Goal: Complete application form

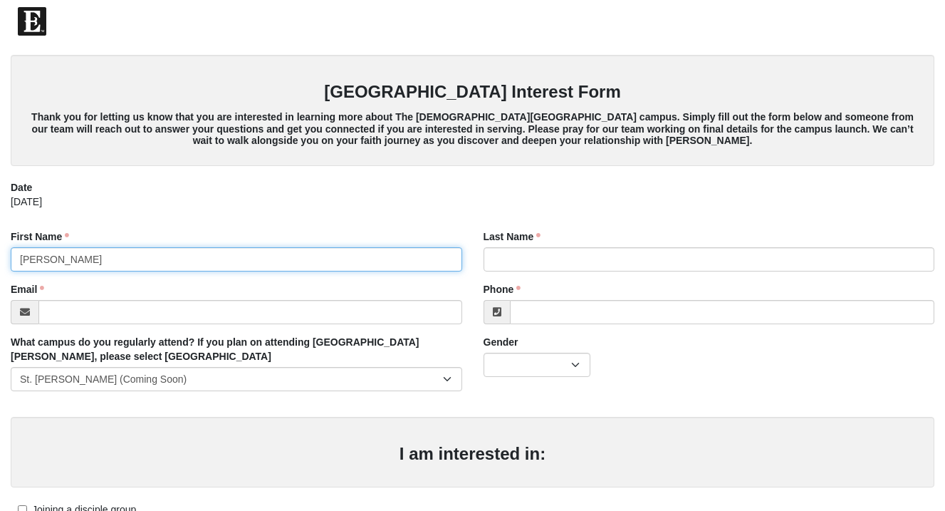
type input "[PERSON_NAME]"
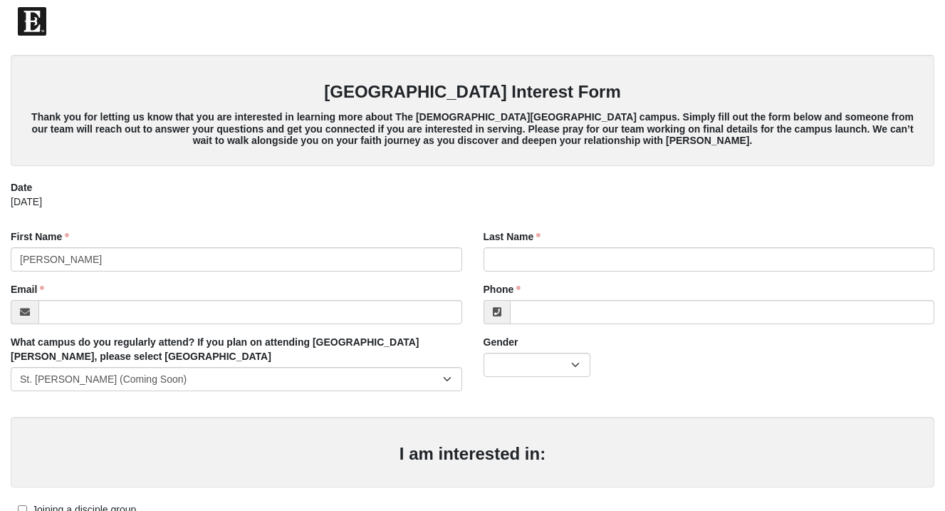
click at [200, 229] on div "First Name [PERSON_NAME] First Name is required." at bounding box center [236, 250] width 451 height 42
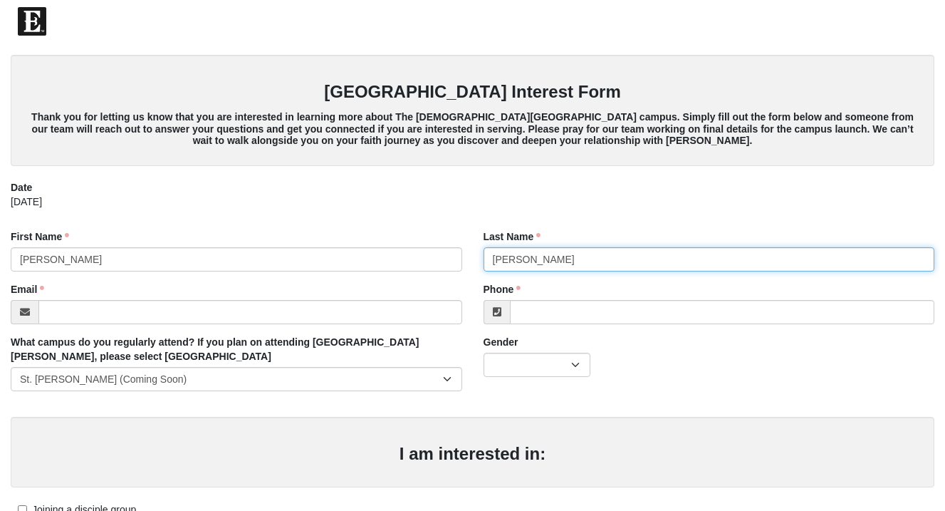
type input "[PERSON_NAME]"
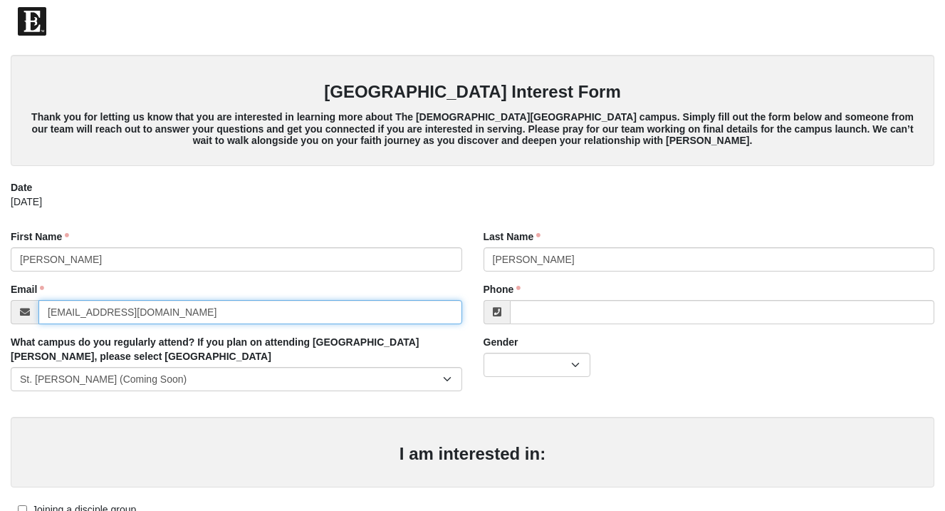
type input "[EMAIL_ADDRESS][DOMAIN_NAME]"
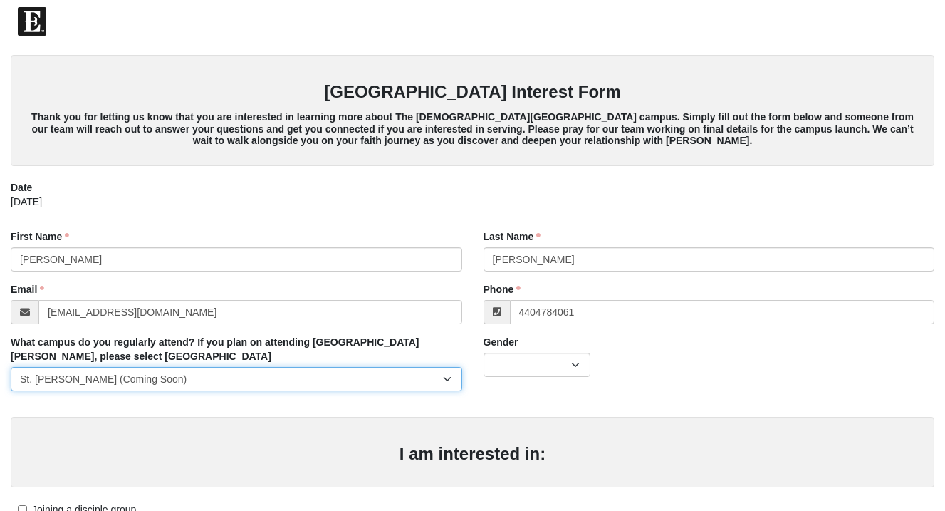
type input "[PHONE_NUMBER]"
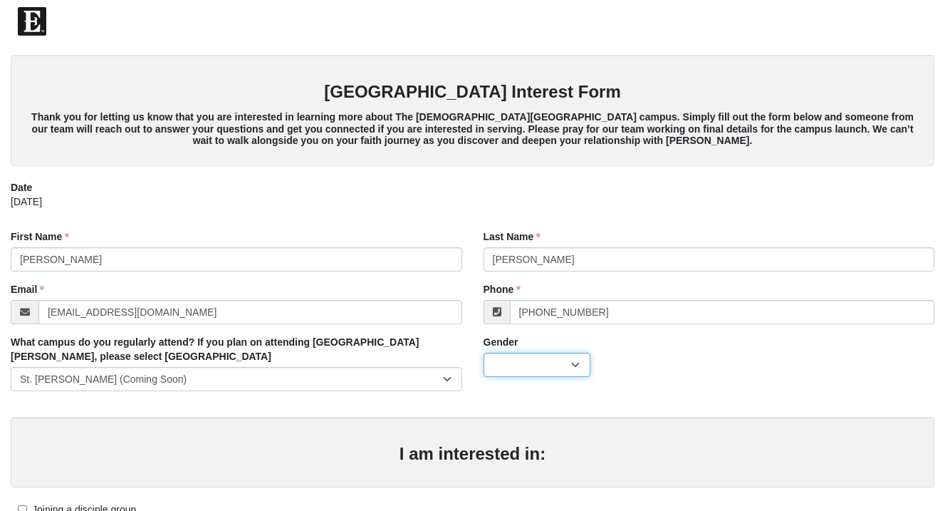
select select "2"
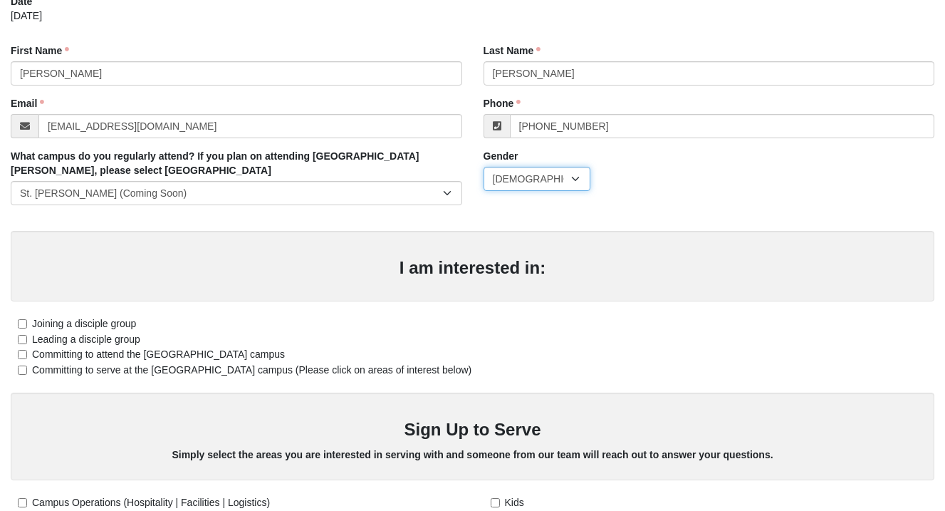
scroll to position [187, 0]
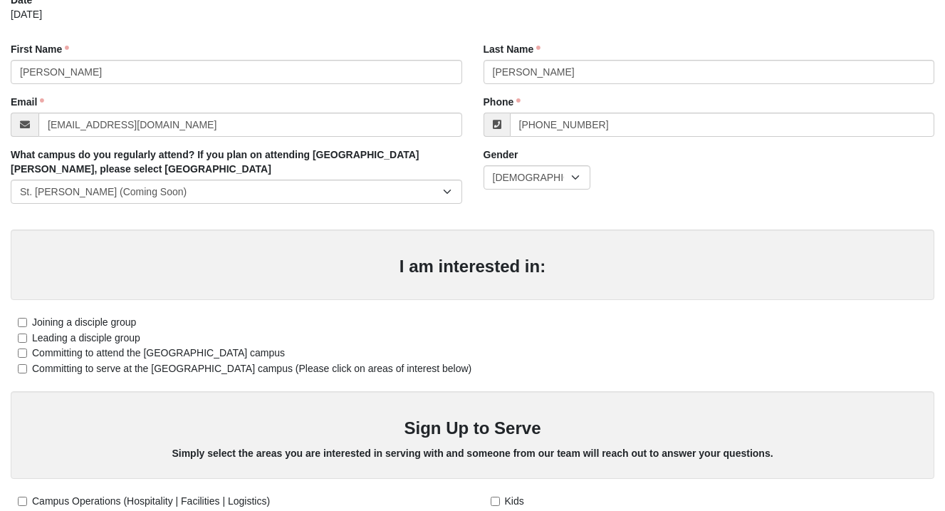
click at [23, 318] on input "Joining a disciple group" at bounding box center [22, 322] width 9 height 9
checkbox input "true"
click at [23, 335] on input "Leading a disciple group" at bounding box center [22, 337] width 9 height 9
checkbox input "true"
click at [23, 350] on input "Committing to attend the [GEOGRAPHIC_DATA] campus" at bounding box center [22, 352] width 9 height 9
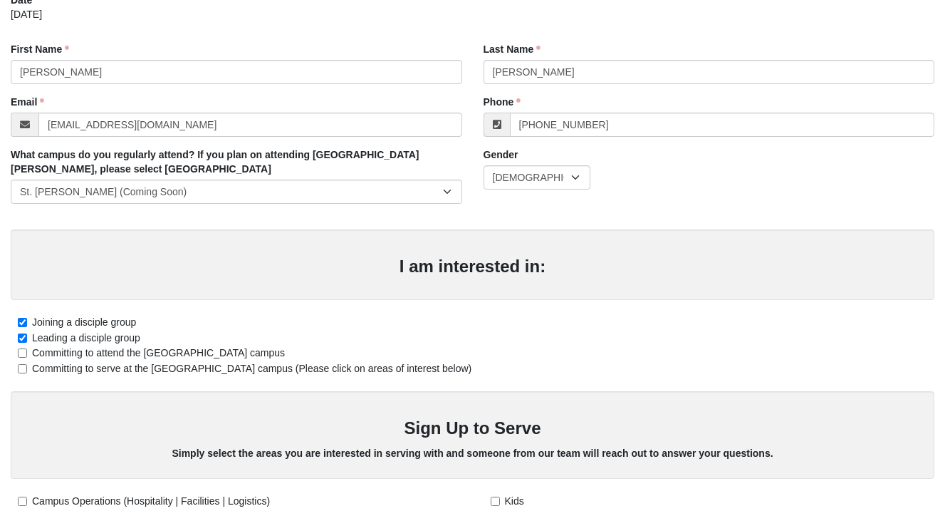
checkbox input "true"
click at [22, 365] on input "Committing to serve at the [GEOGRAPHIC_DATA] campus (Please click on areas of i…" at bounding box center [22, 368] width 9 height 9
checkbox input "true"
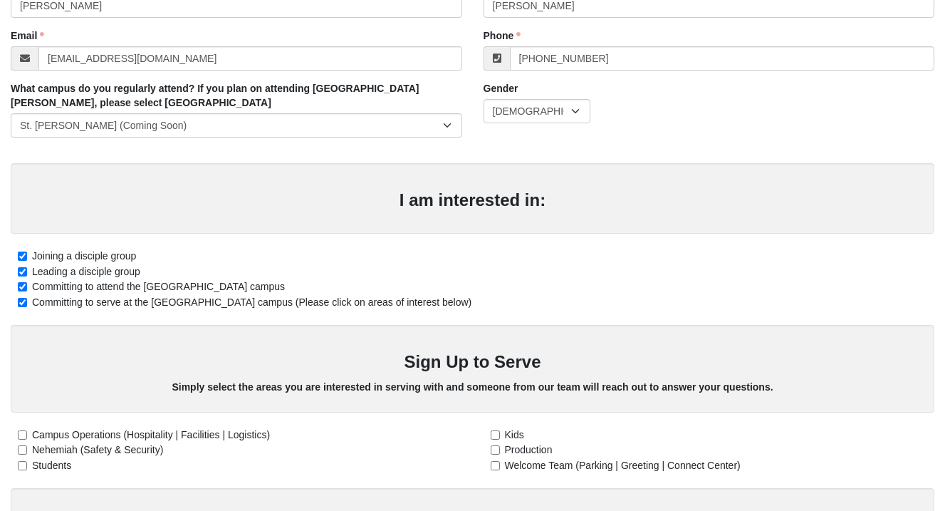
scroll to position [253, 0]
click at [23, 461] on input "Students" at bounding box center [22, 465] width 9 height 9
checkbox input "true"
click at [493, 430] on input "Kids" at bounding box center [495, 434] width 9 height 9
checkbox input "true"
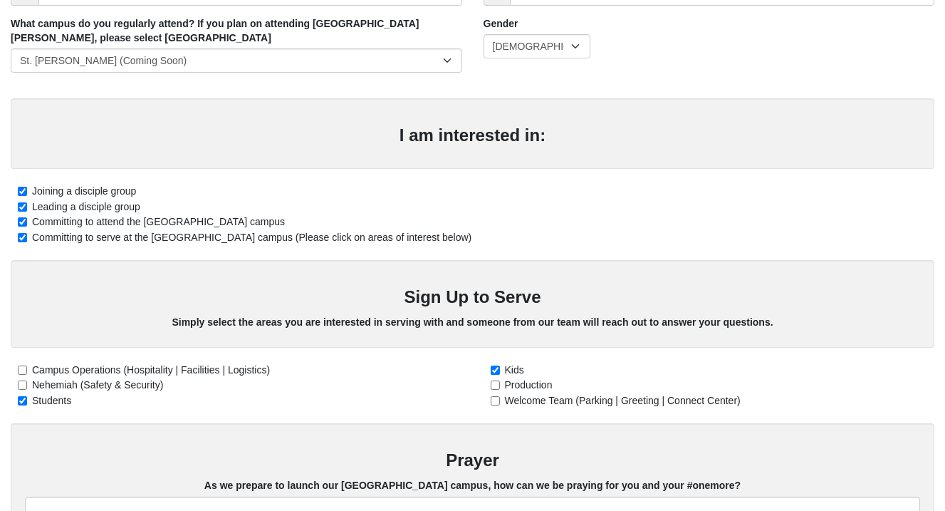
scroll to position [323, 0]
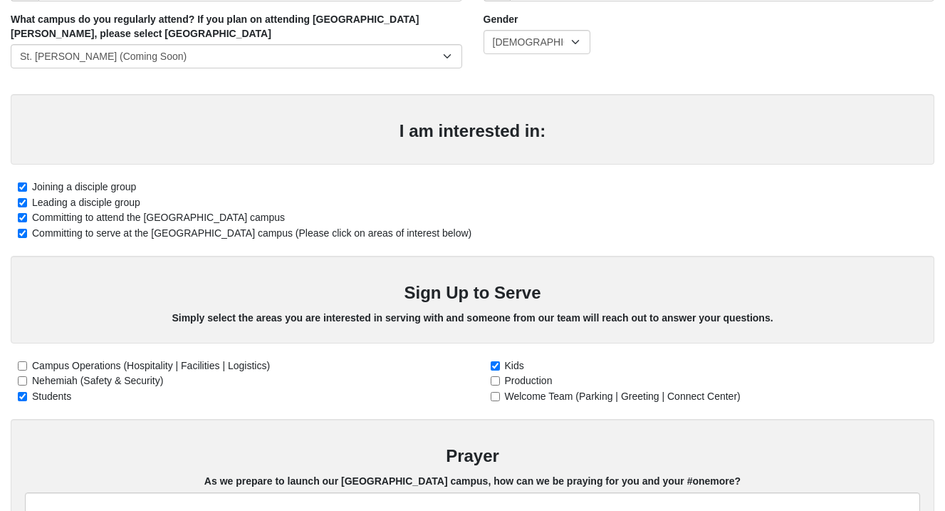
click at [493, 392] on input "Welcome Team (Parking | Greeting | Connect Center)" at bounding box center [495, 396] width 9 height 9
checkbox input "true"
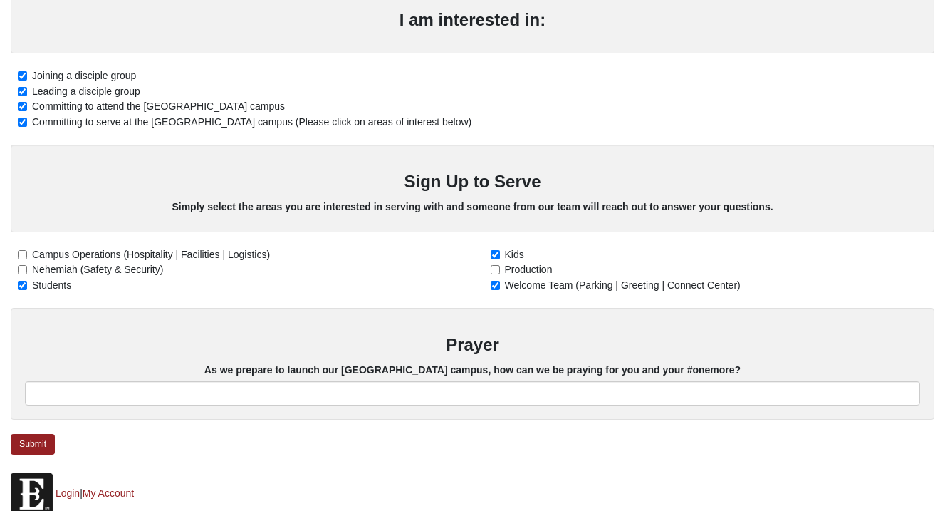
scroll to position [437, 0]
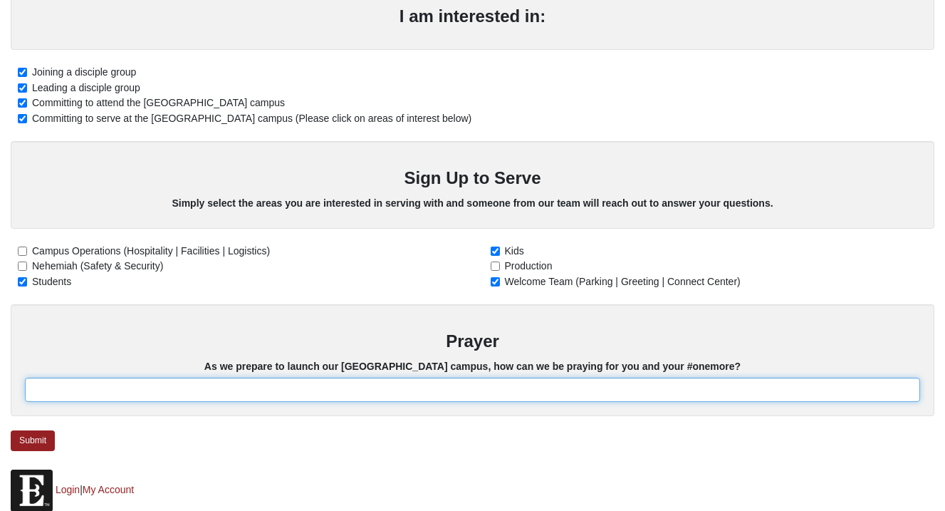
click at [393, 388] on input "text" at bounding box center [472, 389] width 895 height 24
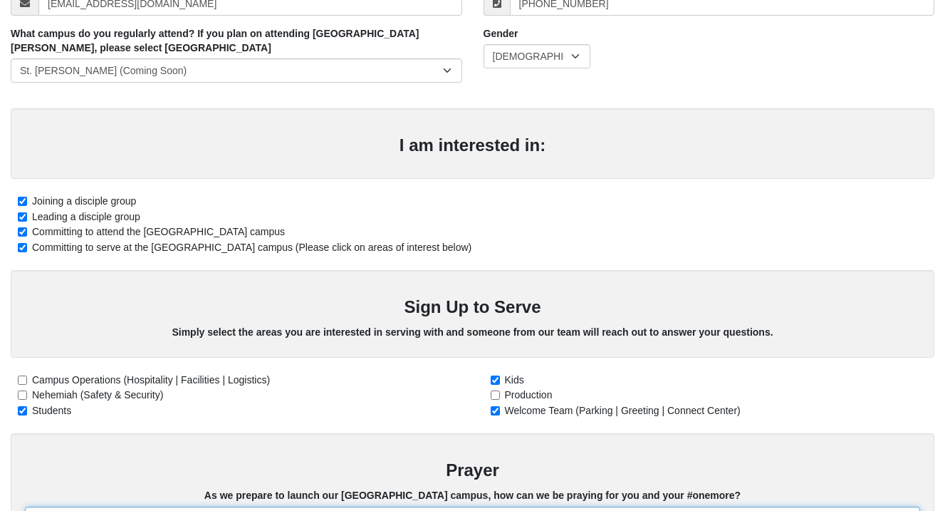
scroll to position [310, 0]
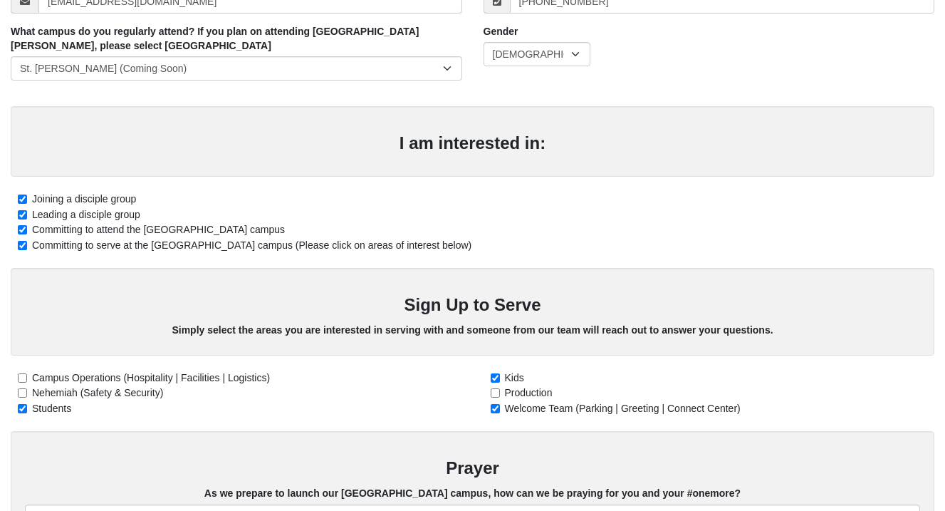
click at [22, 375] on input "Campus Operations (Hospitality | Facilities | Logistics)" at bounding box center [22, 377] width 9 height 9
checkbox input "true"
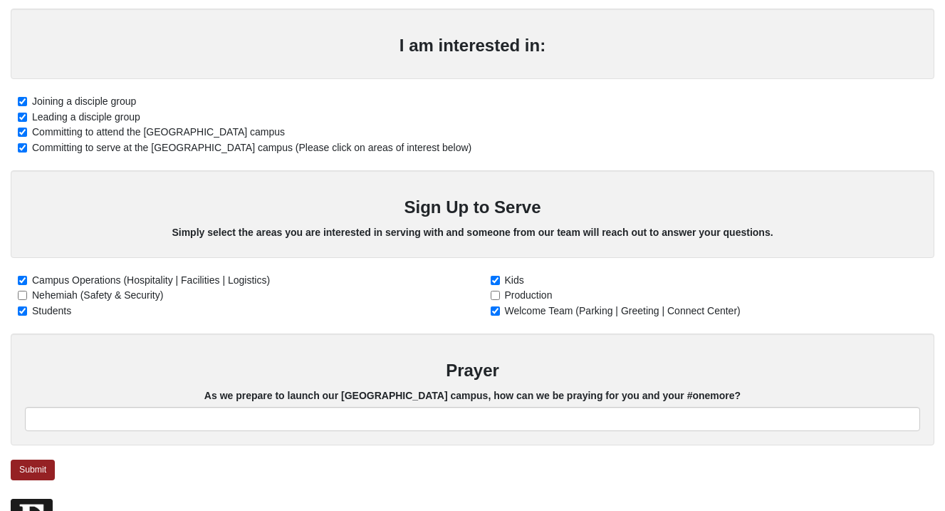
scroll to position [422, 0]
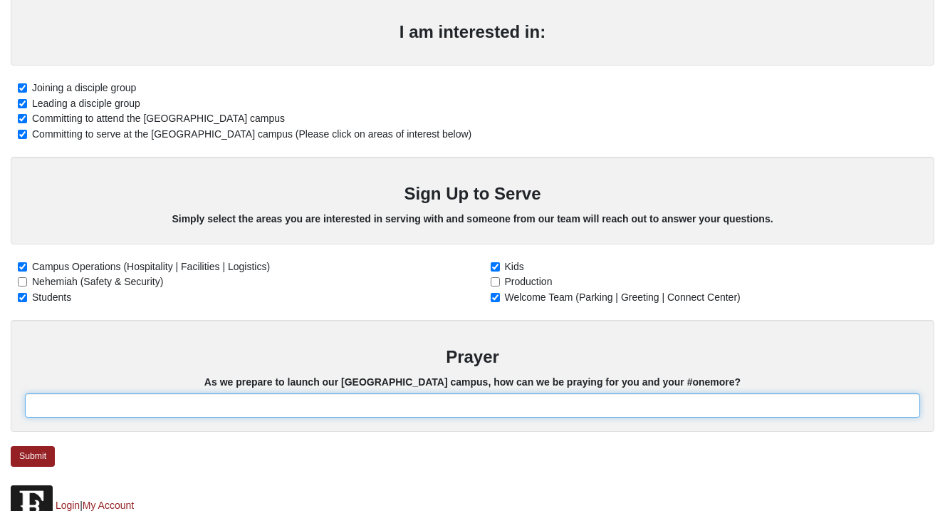
click at [214, 400] on input "text" at bounding box center [472, 405] width 895 height 24
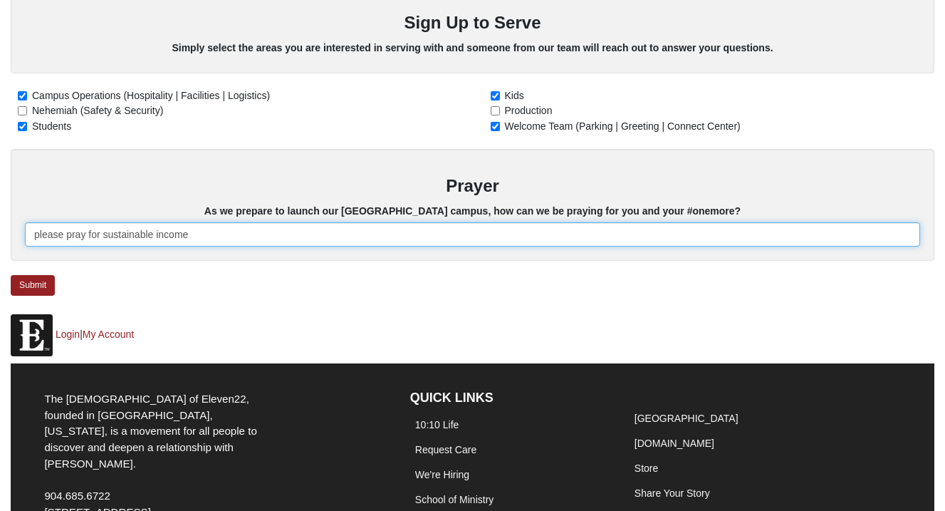
scroll to position [603, 0]
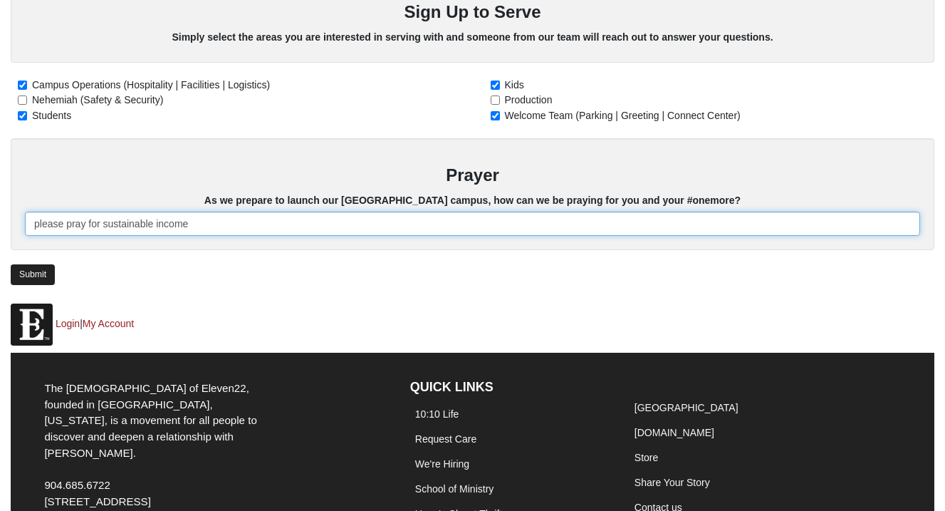
type input "please pray for sustainable income"
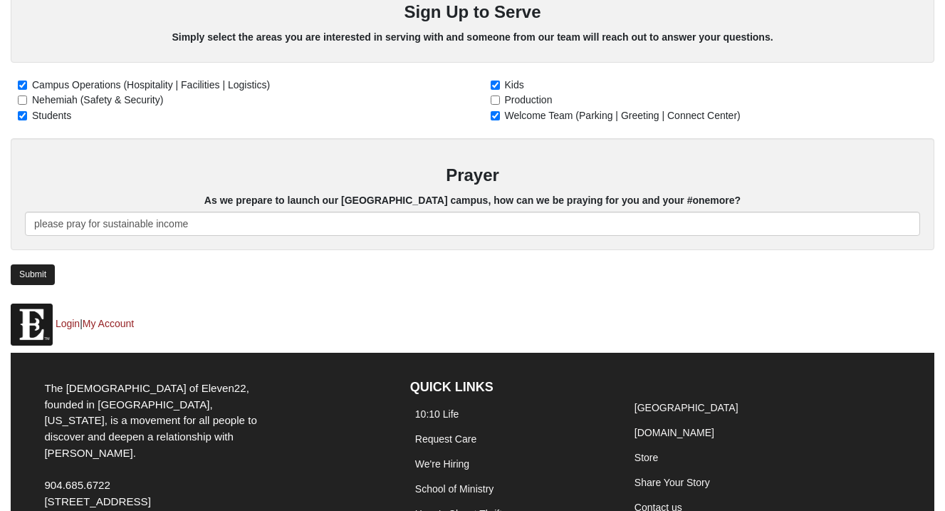
click at [25, 269] on link "Submit" at bounding box center [33, 274] width 44 height 21
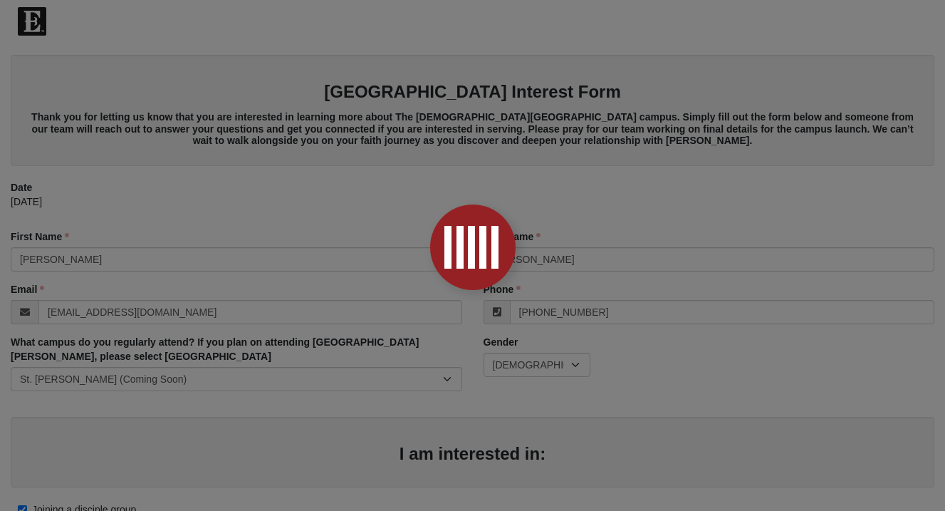
scroll to position [0, 0]
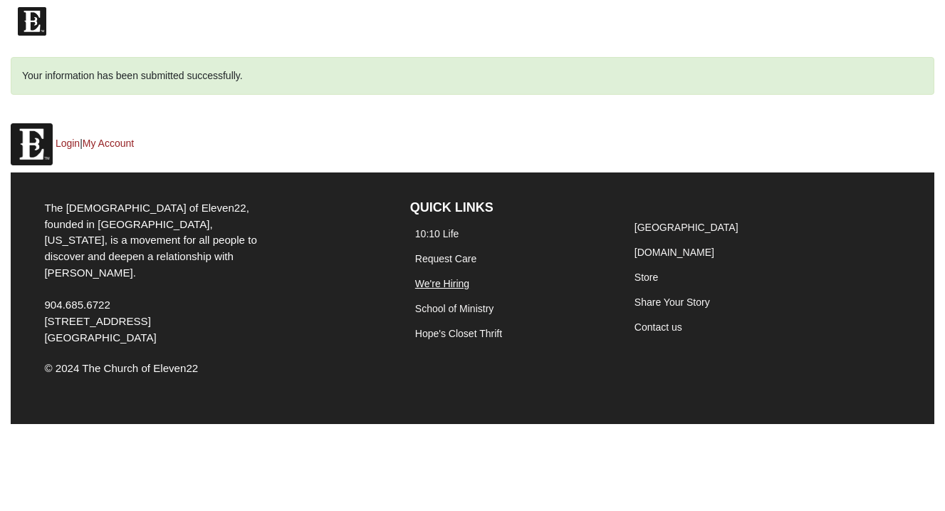
click at [422, 286] on link "We're Hiring" at bounding box center [442, 283] width 54 height 11
